Goal: Transaction & Acquisition: Purchase product/service

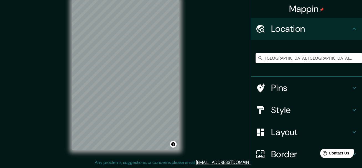
click at [309, 59] on input "[GEOGRAPHIC_DATA], [GEOGRAPHIC_DATA], [GEOGRAPHIC_DATA], [GEOGRAPHIC_DATA]" at bounding box center [308, 58] width 106 height 10
drag, startPoint x: 333, startPoint y: 59, endPoint x: 365, endPoint y: 56, distance: 32.3
click at [361, 56] on html "Mappin Location [GEOGRAPHIC_DATA], [GEOGRAPHIC_DATA], [GEOGRAPHIC_DATA], [GEOGR…" at bounding box center [181, 74] width 362 height 168
drag, startPoint x: 342, startPoint y: 54, endPoint x: 341, endPoint y: 49, distance: 5.4
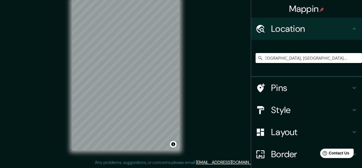
click at [342, 55] on input "[GEOGRAPHIC_DATA], [GEOGRAPHIC_DATA], [GEOGRAPHIC_DATA], [GEOGRAPHIC_DATA]" at bounding box center [308, 58] width 106 height 10
click at [347, 61] on input "[GEOGRAPHIC_DATA], [GEOGRAPHIC_DATA], [GEOGRAPHIC_DATA], [GEOGRAPHIC_DATA]" at bounding box center [308, 58] width 106 height 10
drag, startPoint x: 291, startPoint y: 56, endPoint x: 304, endPoint y: 58, distance: 12.7
click at [305, 63] on div "[GEOGRAPHIC_DATA], [GEOGRAPHIC_DATA], [GEOGRAPHIC_DATA], [GEOGRAPHIC_DATA]" at bounding box center [308, 58] width 106 height 28
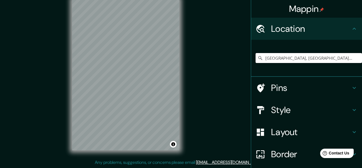
click at [297, 57] on input "[GEOGRAPHIC_DATA], [GEOGRAPHIC_DATA], [GEOGRAPHIC_DATA], [GEOGRAPHIC_DATA]" at bounding box center [308, 58] width 106 height 10
click at [296, 58] on input "[GEOGRAPHIC_DATA], [GEOGRAPHIC_DATA], [GEOGRAPHIC_DATA], [GEOGRAPHIC_DATA]" at bounding box center [308, 58] width 106 height 10
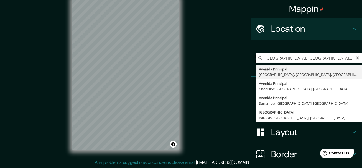
click at [291, 60] on input "[GEOGRAPHIC_DATA], [GEOGRAPHIC_DATA], [GEOGRAPHIC_DATA], [GEOGRAPHIC_DATA]" at bounding box center [308, 58] width 106 height 10
drag, startPoint x: 319, startPoint y: 57, endPoint x: 333, endPoint y: 57, distance: 14.1
click at [333, 57] on input "[GEOGRAPHIC_DATA], [GEOGRAPHIC_DATA], [GEOGRAPHIC_DATA], [GEOGRAPHIC_DATA]" at bounding box center [308, 58] width 106 height 10
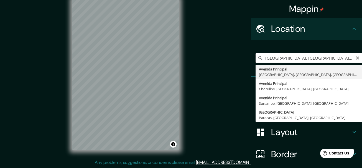
drag, startPoint x: 275, startPoint y: 59, endPoint x: 247, endPoint y: 58, distance: 28.8
click at [246, 58] on div "Mappin Location [GEOGRAPHIC_DATA], [GEOGRAPHIC_DATA], [GEOGRAPHIC_DATA], [GEOGR…" at bounding box center [181, 79] width 362 height 178
click at [260, 58] on input "[GEOGRAPHIC_DATA], [GEOGRAPHIC_DATA], [GEOGRAPHIC_DATA], [GEOGRAPHIC_DATA]" at bounding box center [308, 58] width 106 height 10
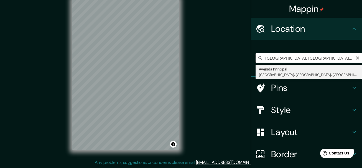
drag, startPoint x: 260, startPoint y: 56, endPoint x: 264, endPoint y: 58, distance: 4.2
click at [260, 56] on input "[GEOGRAPHIC_DATA], [GEOGRAPHIC_DATA], [GEOGRAPHIC_DATA], [GEOGRAPHIC_DATA]" at bounding box center [308, 58] width 106 height 10
drag, startPoint x: 260, startPoint y: 59, endPoint x: 289, endPoint y: 69, distance: 30.6
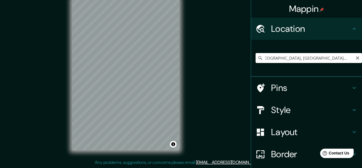
paste input ".h Industrial [GEOGRAPHIC_DATA][PERSON_NAME]"
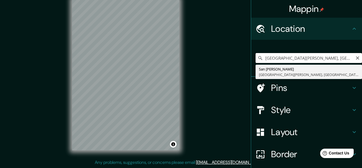
scroll to position [0, 44]
drag, startPoint x: 260, startPoint y: 56, endPoint x: 358, endPoint y: 71, distance: 99.0
click at [358, 71] on div "Mappin Location [GEOGRAPHIC_DATA][PERSON_NAME], [GEOGRAPHIC_DATA][PERSON_NAME],…" at bounding box center [306, 84] width 111 height 168
paste input "Urb Señor de los Milagros, Ancón"
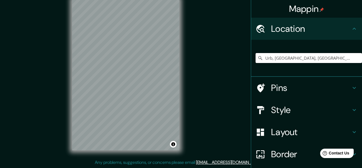
type input "Urb, [GEOGRAPHIC_DATA], [GEOGRAPHIC_DATA], [GEOGRAPHIC_DATA]"
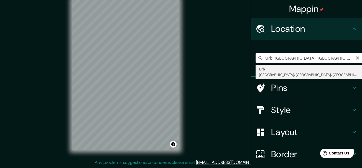
click at [357, 58] on input "Urb, [GEOGRAPHIC_DATA], [GEOGRAPHIC_DATA], [GEOGRAPHIC_DATA]" at bounding box center [308, 58] width 106 height 10
click at [355, 58] on icon "Clear" at bounding box center [356, 57] width 3 height 3
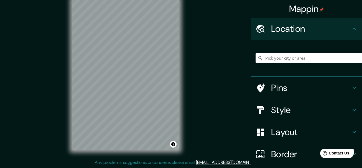
paste input "Urb Señor de los Milagros, Ancón"
click at [353, 60] on input "Urb, [GEOGRAPHIC_DATA], [GEOGRAPHIC_DATA], [GEOGRAPHIC_DATA]" at bounding box center [308, 58] width 106 height 10
type input "Urb, [GEOGRAPHIC_DATA], [GEOGRAPHIC_DATA], [GEOGRAPHIC_DATA]"
click at [355, 58] on icon "Clear" at bounding box center [356, 57] width 3 height 3
paste input "Urb Señor de los Milagros, Ancón"
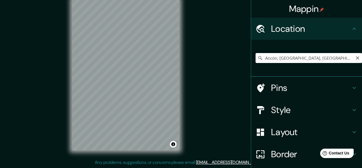
drag, startPoint x: 338, startPoint y: 54, endPoint x: 339, endPoint y: 57, distance: 3.2
click at [339, 55] on input "Ancón, [GEOGRAPHIC_DATA], [GEOGRAPHIC_DATA], [GEOGRAPHIC_DATA]" at bounding box center [308, 58] width 106 height 10
click at [336, 53] on input "Ancón, [GEOGRAPHIC_DATA], [GEOGRAPHIC_DATA], [GEOGRAPHIC_DATA]" at bounding box center [308, 58] width 106 height 10
click at [184, 71] on div "© Mapbox © OpenStreetMap Improve this map" at bounding box center [125, 74] width 125 height 169
click at [339, 58] on input "Ancón, [GEOGRAPHIC_DATA], [GEOGRAPHIC_DATA], [GEOGRAPHIC_DATA]" at bounding box center [308, 58] width 106 height 10
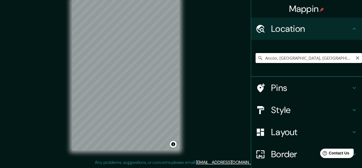
click at [340, 58] on input "Ancón, [GEOGRAPHIC_DATA], [GEOGRAPHIC_DATA], [GEOGRAPHIC_DATA]" at bounding box center [308, 58] width 106 height 10
click at [260, 56] on input "Ancón, [GEOGRAPHIC_DATA], [GEOGRAPHIC_DATA], [GEOGRAPHIC_DATA]" at bounding box center [308, 58] width 106 height 10
paste input "Urb Señor de los Milagros, Ancón"
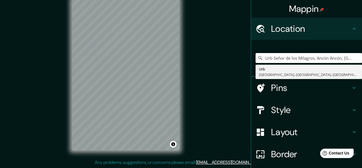
drag, startPoint x: 270, startPoint y: 58, endPoint x: 236, endPoint y: 58, distance: 34.3
click at [236, 58] on div "Mappin Location Urb [GEOGRAPHIC_DATA], [GEOGRAPHIC_DATA], [GEOGRAPHIC_DATA], [G…" at bounding box center [181, 79] width 362 height 178
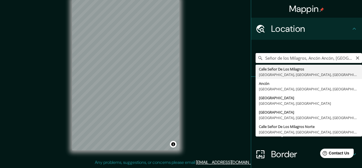
drag, startPoint x: 316, startPoint y: 61, endPoint x: 307, endPoint y: 60, distance: 9.7
click at [307, 60] on input "Señor de los Milagros, Ancón Ancón, [GEOGRAPHIC_DATA], [GEOGRAPHIC_DATA], [GEOG…" at bounding box center [308, 58] width 106 height 10
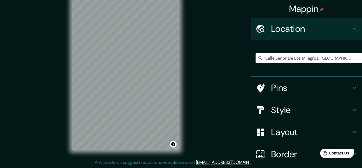
click at [211, 67] on div "Mappin Location [GEOGRAPHIC_DATA], [GEOGRAPHIC_DATA], [GEOGRAPHIC_DATA], [GEOGR…" at bounding box center [181, 79] width 362 height 178
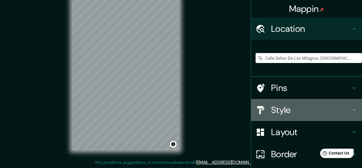
click at [322, 110] on h4 "Style" at bounding box center [311, 110] width 80 height 11
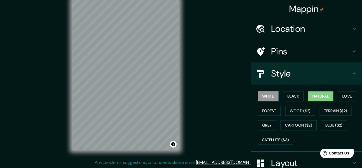
click at [308, 94] on button "Natural" at bounding box center [320, 96] width 25 height 10
click at [186, 6] on div "© Mapbox © OpenStreetMap Improve this map" at bounding box center [125, 74] width 125 height 169
click at [183, 76] on div "© Mapbox © OpenStreetMap Improve this map" at bounding box center [125, 74] width 125 height 169
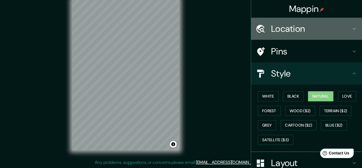
click at [290, 29] on h4 "Location" at bounding box center [311, 28] width 80 height 11
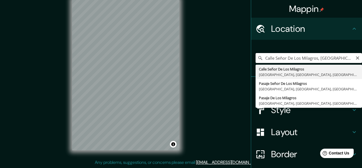
scroll to position [0, 26]
drag, startPoint x: 260, startPoint y: 56, endPoint x: 291, endPoint y: 66, distance: 31.8
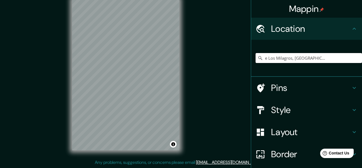
paste input "Señor de los Milagros, Ancón 15123"
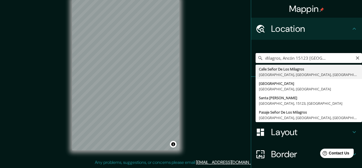
type input "Calle Señor De Los Milagros, [GEOGRAPHIC_DATA], [GEOGRAPHIC_DATA], [GEOGRAPHIC_…"
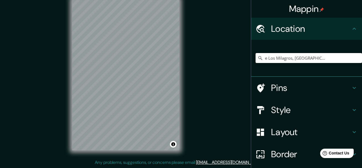
scroll to position [0, 0]
click at [272, 57] on input "Pick your city or area" at bounding box center [308, 58] width 106 height 10
paste input "Señor de los Milagros, Ancón 15123"
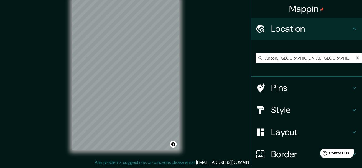
click at [258, 56] on icon at bounding box center [260, 58] width 6 height 6
click at [260, 57] on input "Ancón, [GEOGRAPHIC_DATA], [GEOGRAPHIC_DATA], [GEOGRAPHIC_DATA]" at bounding box center [308, 58] width 106 height 10
paste input "Señor de los Milagros, Ancón 15123"
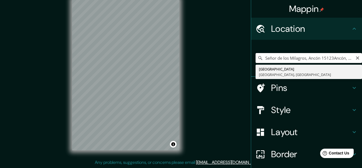
drag, startPoint x: 329, startPoint y: 58, endPoint x: 305, endPoint y: 59, distance: 24.4
click at [305, 59] on input "Señor de los Milagros, Ancón 15123Ancón, Lima, Provincia de Lima, Perú" at bounding box center [308, 58] width 106 height 10
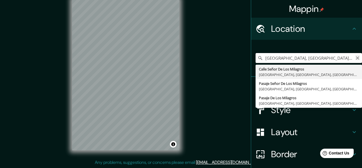
click at [355, 57] on div "Stuttgart, Baden-Wurtemberg, Alemania Calle Señor De Los Milagros Lima, Provinc…" at bounding box center [308, 58] width 106 height 10
type input "Stuttgart, Baden-Wurtemberg, Alemania"
click at [355, 58] on icon "Clear" at bounding box center [356, 57] width 3 height 3
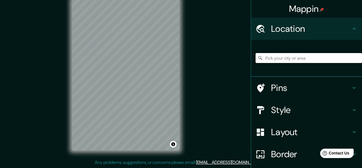
paste input "Señor de los Milagros, Ancón 15123"
click at [185, 47] on div "© Mapbox © OpenStreetMap Improve this map" at bounding box center [125, 74] width 125 height 169
drag, startPoint x: 260, startPoint y: 58, endPoint x: 283, endPoint y: 61, distance: 23.8
click at [283, 61] on input "Santa Rosa, Provincia de Lima, 15123, Perú" at bounding box center [308, 58] width 106 height 10
paste input "A, Ancón 15123"
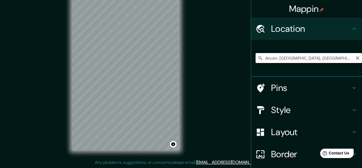
click at [274, 58] on input "Ancón, [GEOGRAPHIC_DATA], [GEOGRAPHIC_DATA], [GEOGRAPHIC_DATA]" at bounding box center [308, 58] width 106 height 10
paste input "A, Ancón 15123"
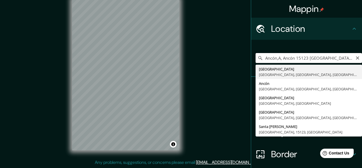
drag, startPoint x: 293, startPoint y: 57, endPoint x: 285, endPoint y: 59, distance: 8.0
click at [285, 59] on input "Ancón,A, Ancón 15123 Lima, Provincia de Lima, Perú" at bounding box center [308, 58] width 106 height 10
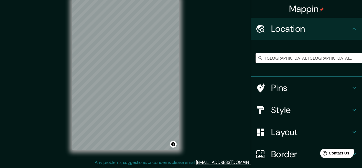
type input "Avenida El Mirador, Lima, Provincia de Lima, Perú"
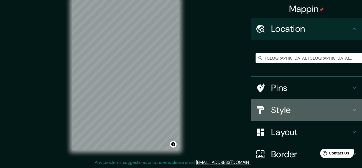
click at [320, 108] on h4 "Style" at bounding box center [311, 110] width 80 height 11
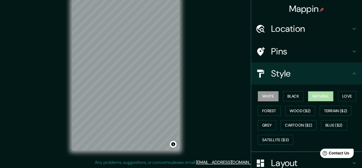
click at [311, 96] on button "Natural" at bounding box center [320, 96] width 25 height 10
click at [184, 23] on div "© Mapbox © OpenStreetMap Improve this map" at bounding box center [125, 74] width 125 height 169
click at [65, 98] on div "© Mapbox © OpenStreetMap Improve this map" at bounding box center [125, 74] width 125 height 169
